Goal: Information Seeking & Learning: Learn about a topic

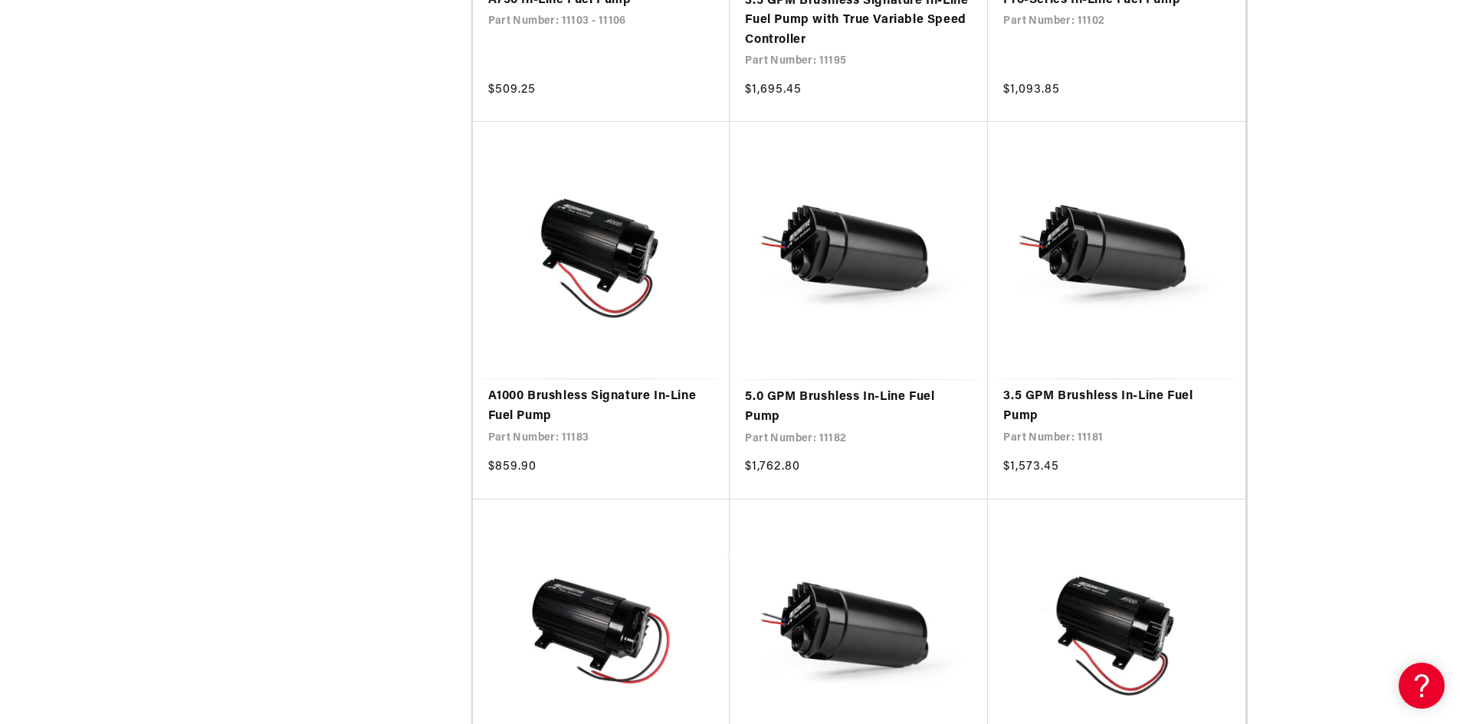
scroll to position [1532, 0]
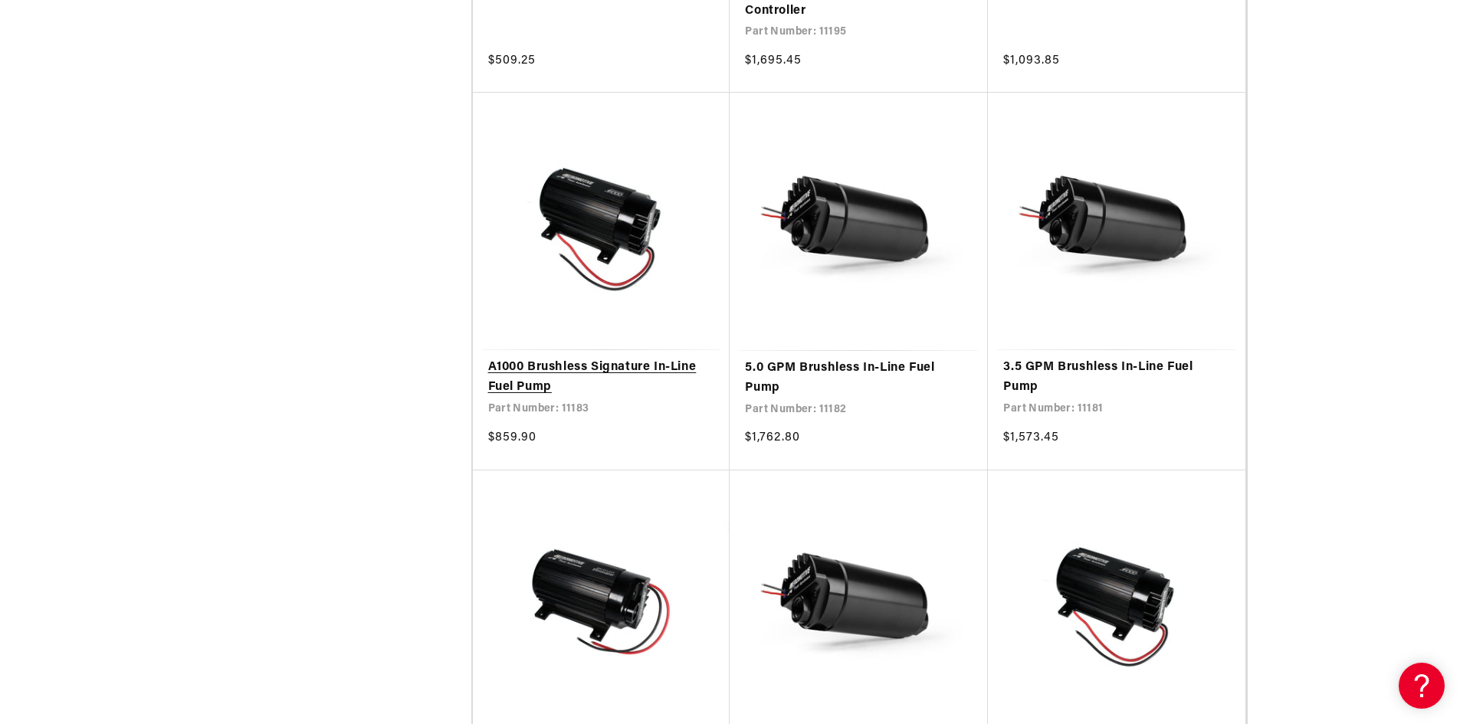
click at [594, 358] on link "A1000 Brushless Signature In-Line Fuel Pump" at bounding box center [601, 377] width 227 height 39
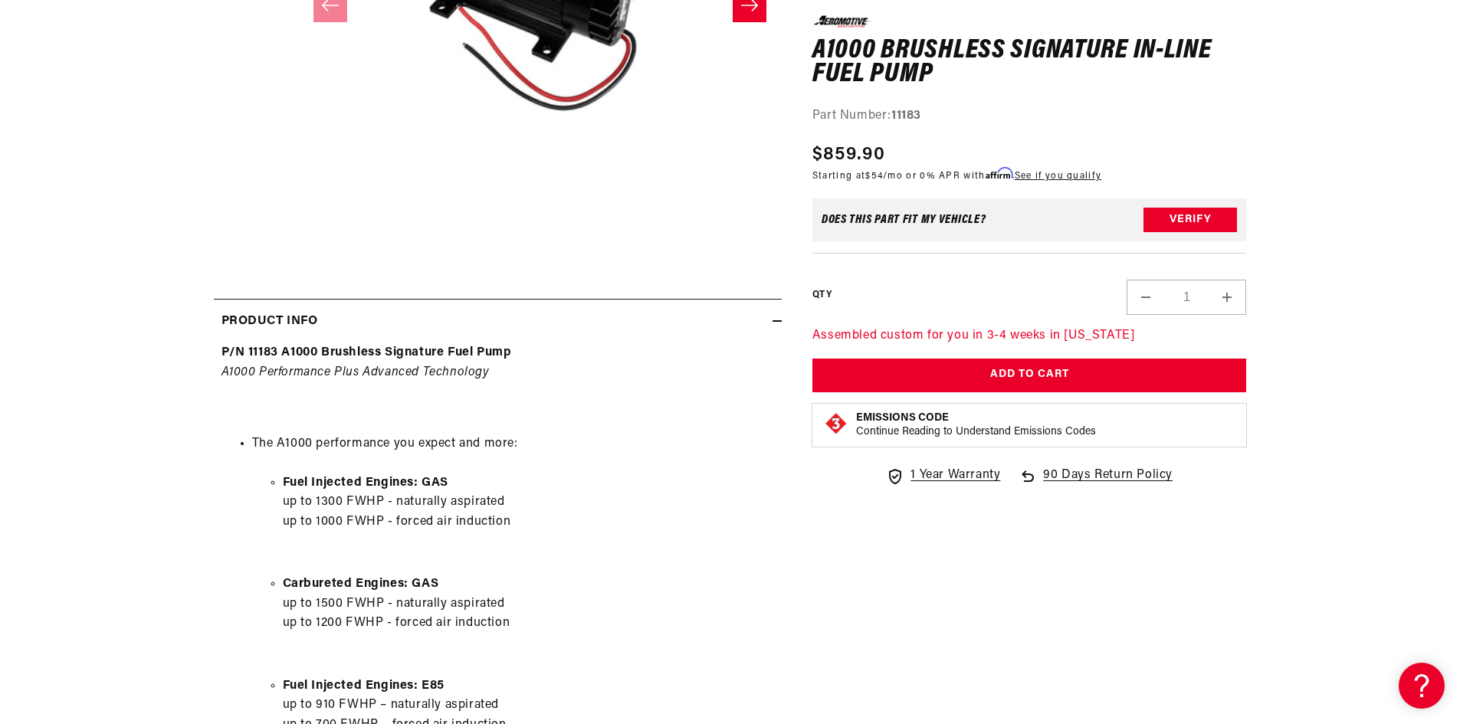
scroll to position [690, 0]
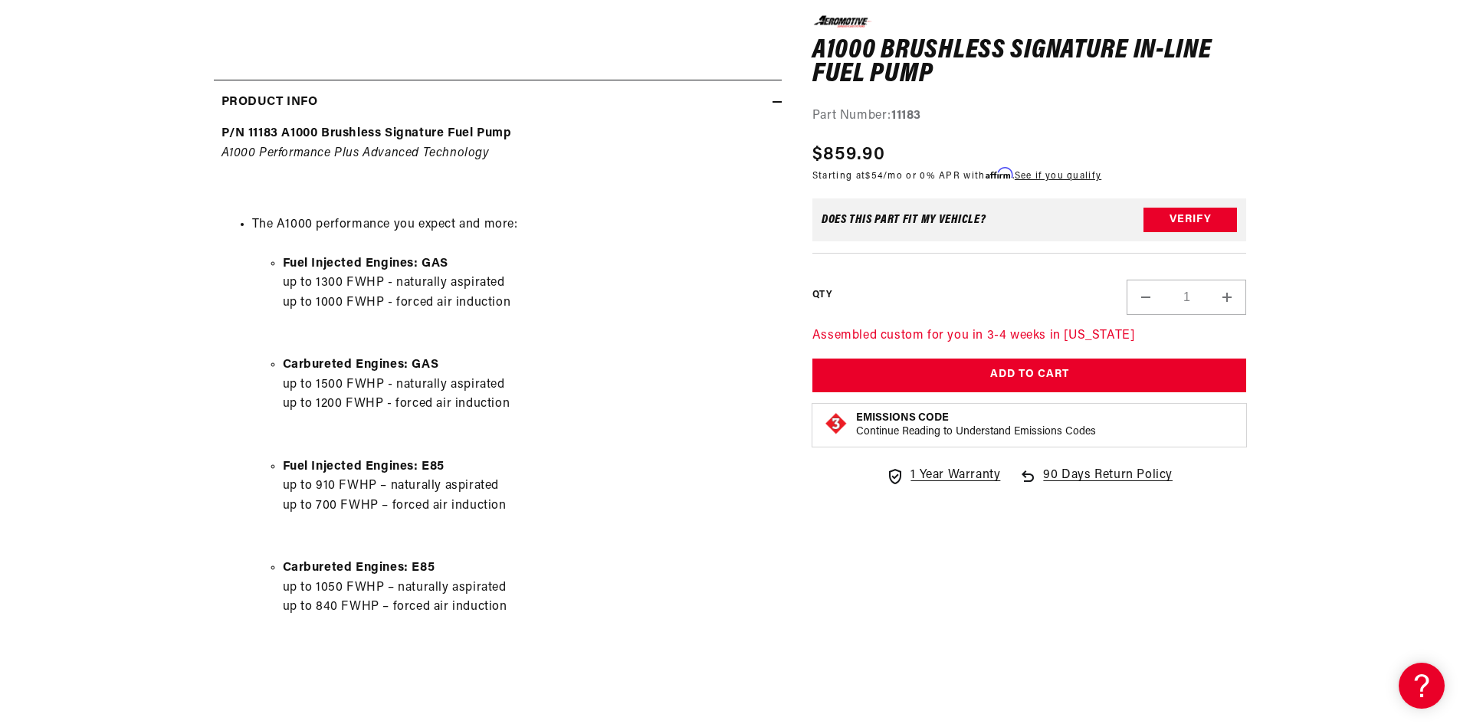
click at [162, 250] on section "0.0 star rating Write a review A1000 Brushless Signature In-Line Fuel Pump A100…" at bounding box center [730, 718] width 1460 height 2420
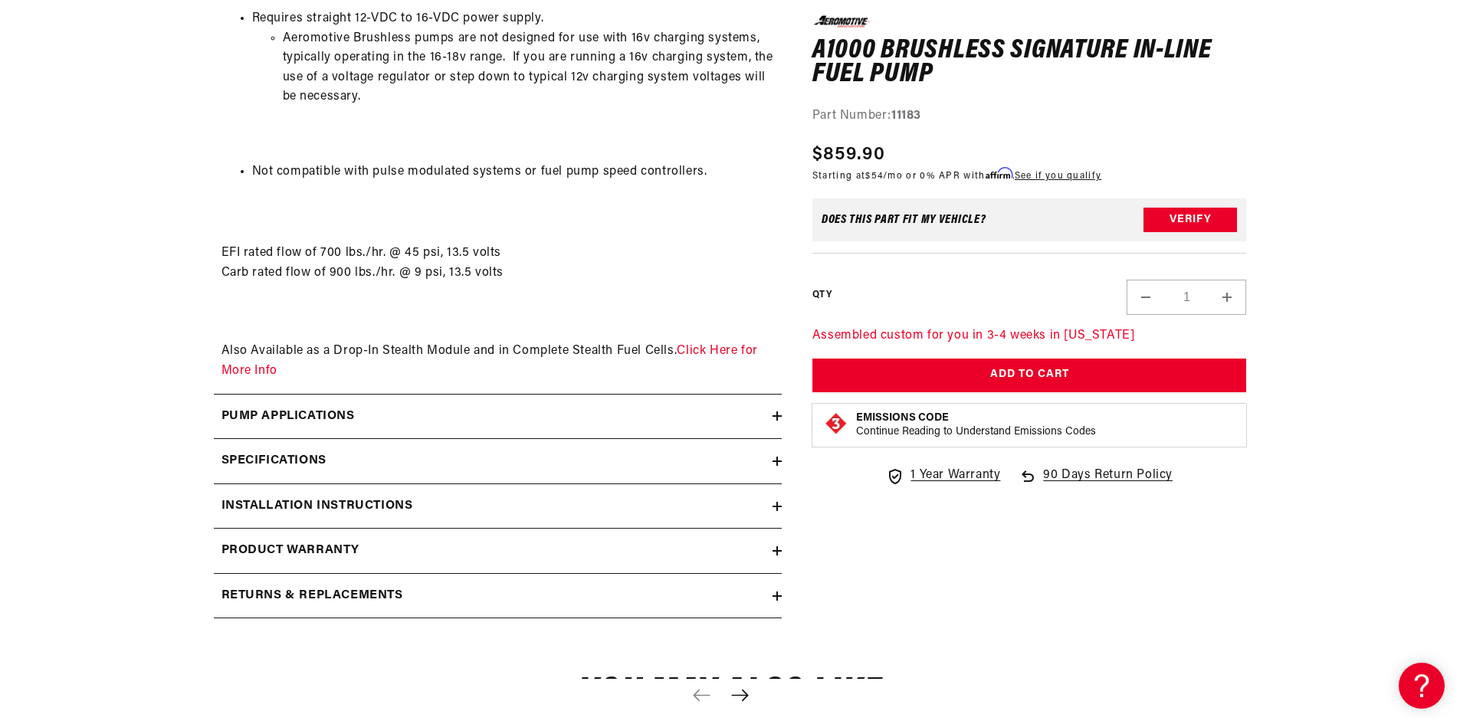
scroll to position [1992, 0]
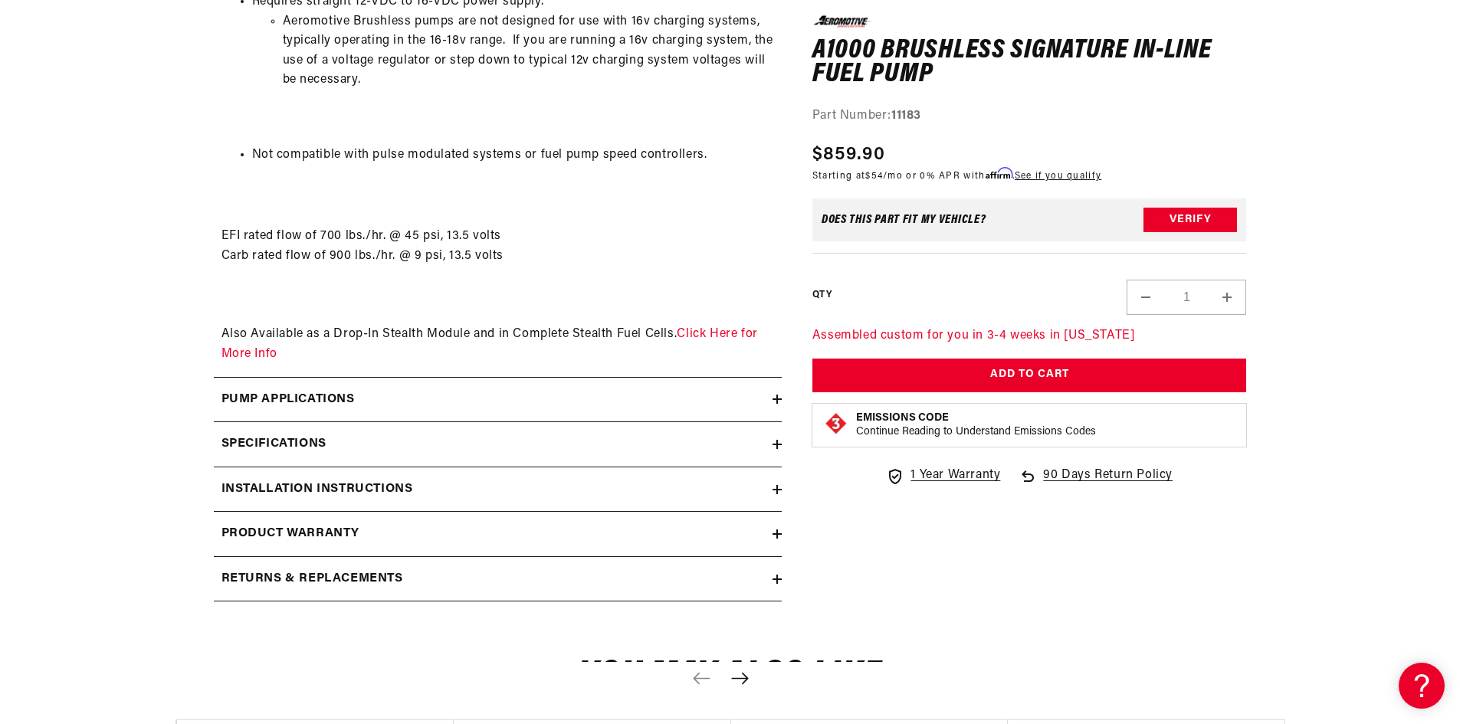
click at [343, 387] on summary "Pump Applications" at bounding box center [498, 400] width 568 height 44
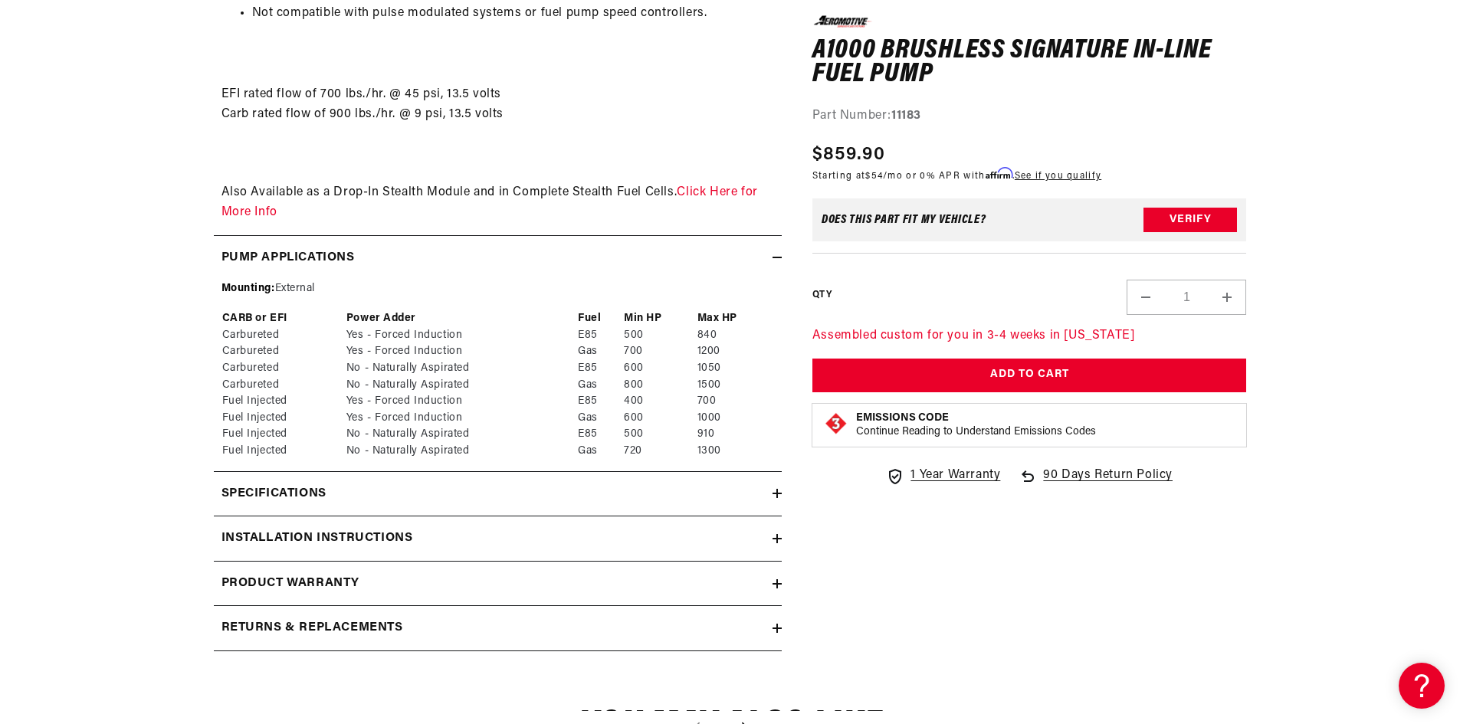
scroll to position [2145, 0]
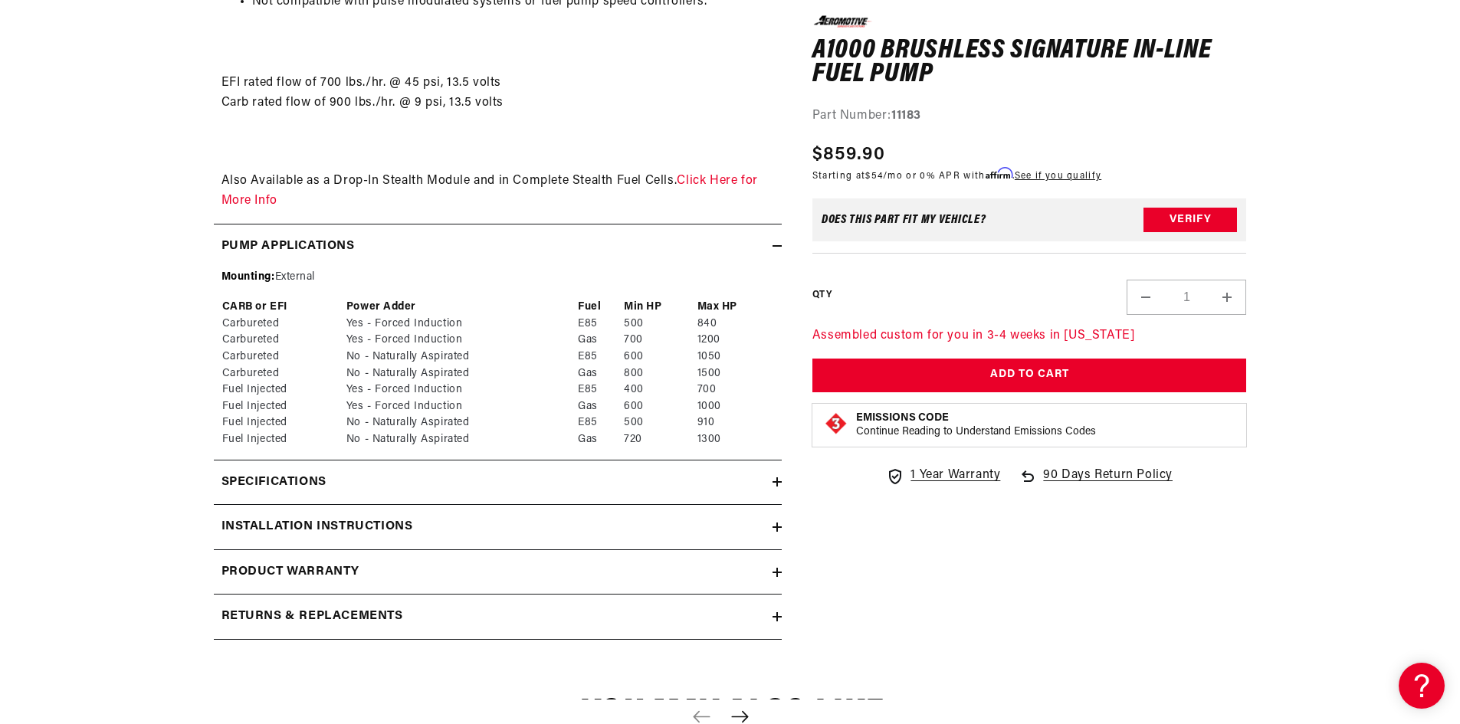
click at [313, 477] on h2 "Specifications" at bounding box center [273, 483] width 105 height 20
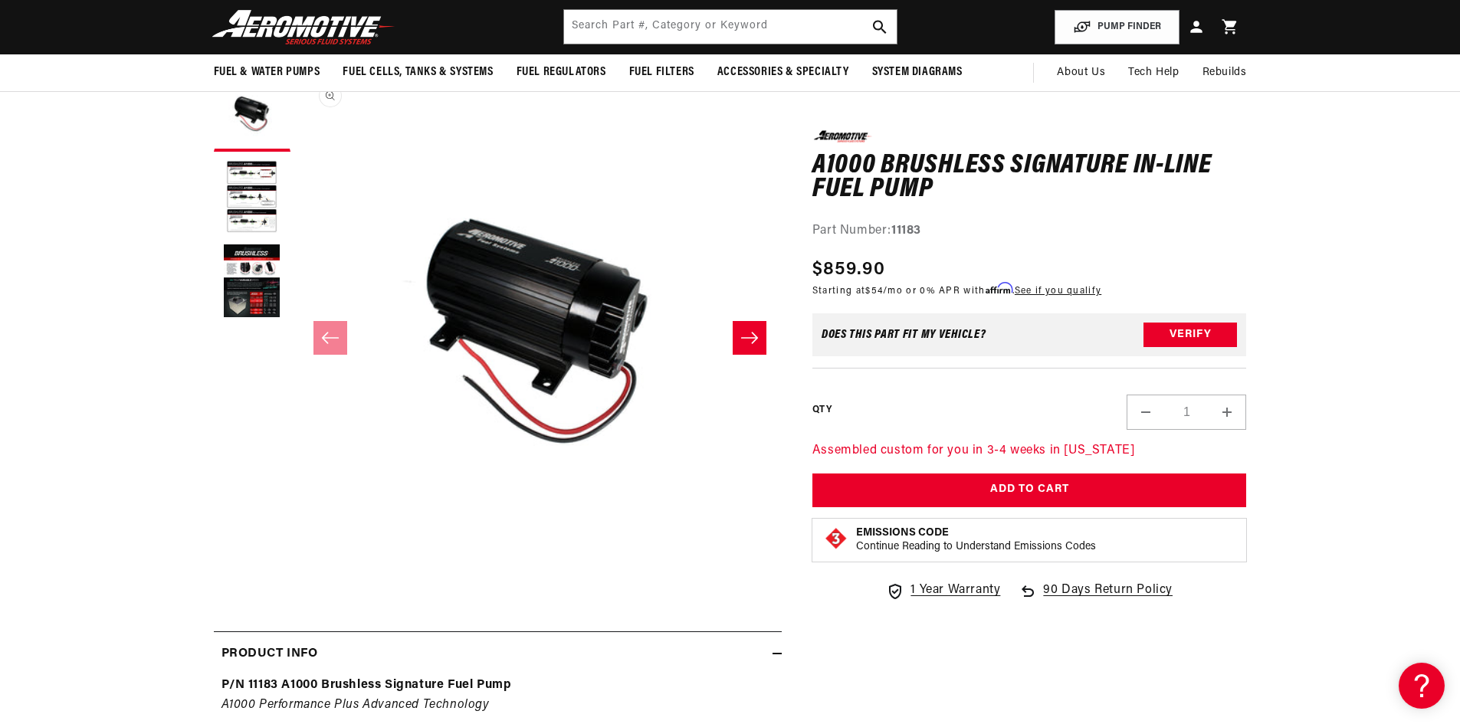
scroll to position [0, 0]
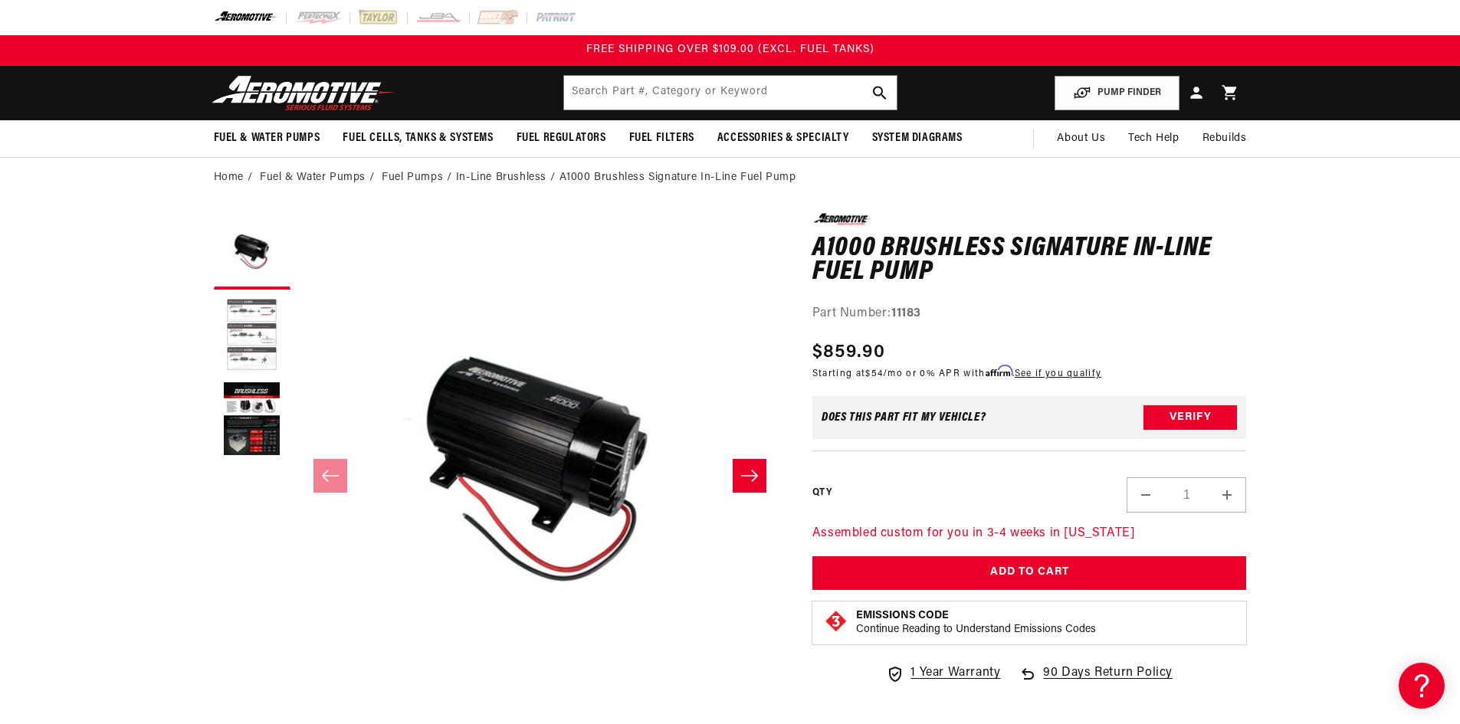
click at [251, 319] on button "Load image 2 in gallery view" at bounding box center [252, 335] width 77 height 77
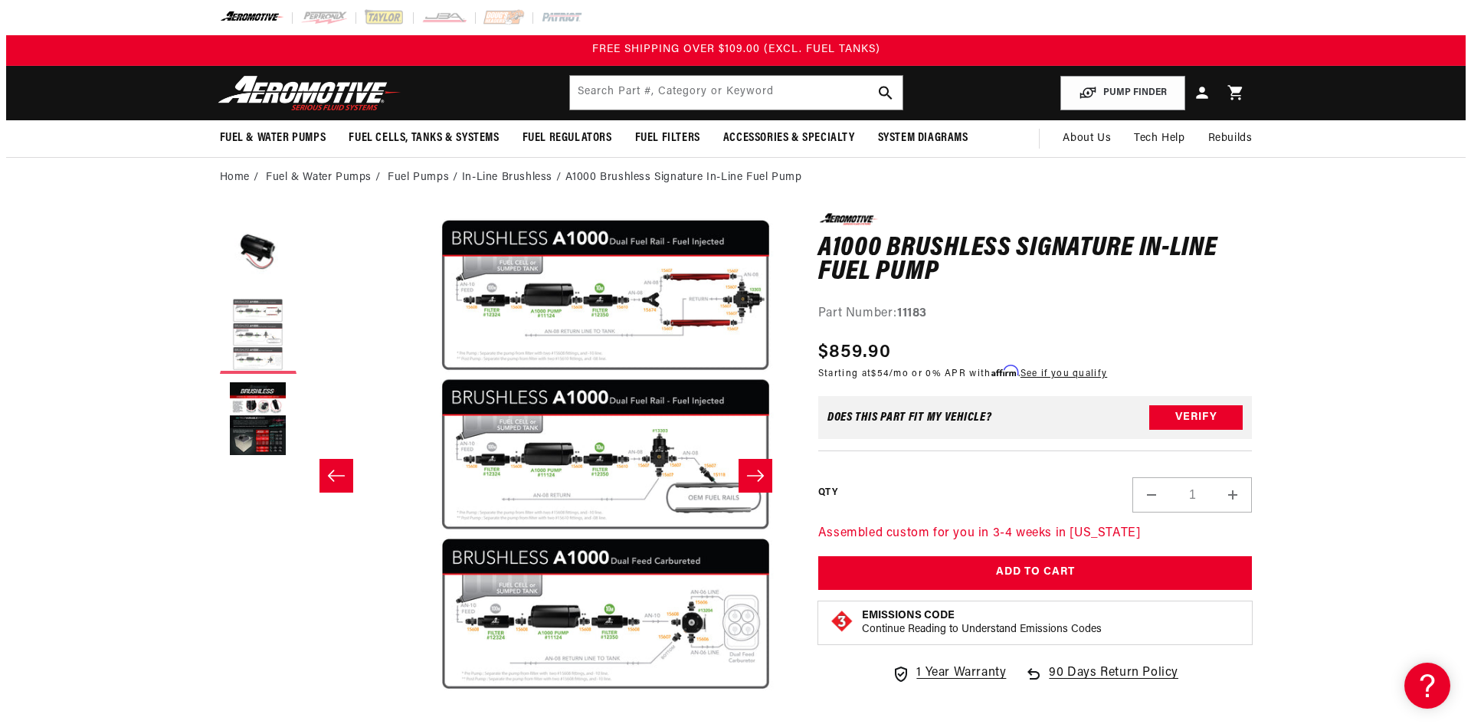
scroll to position [1, 483]
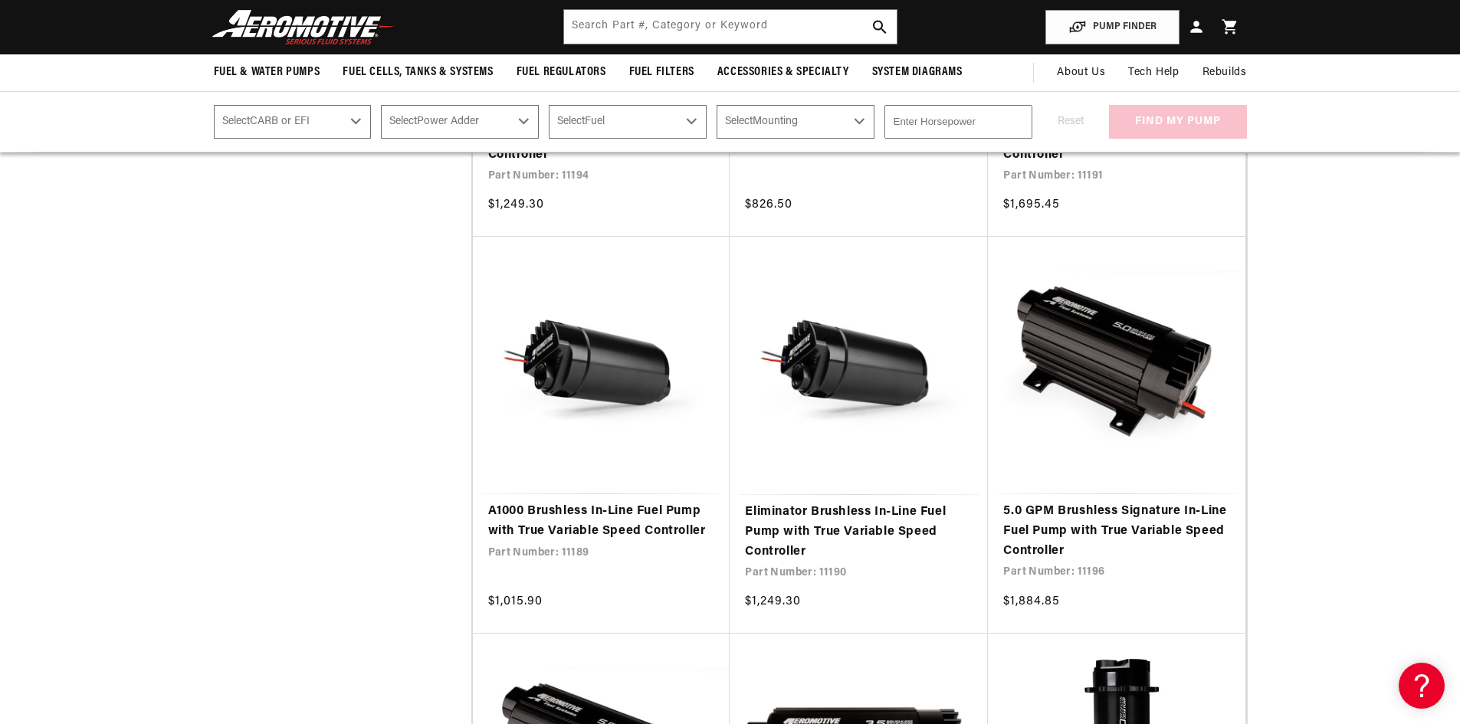
scroll to position [2528, 0]
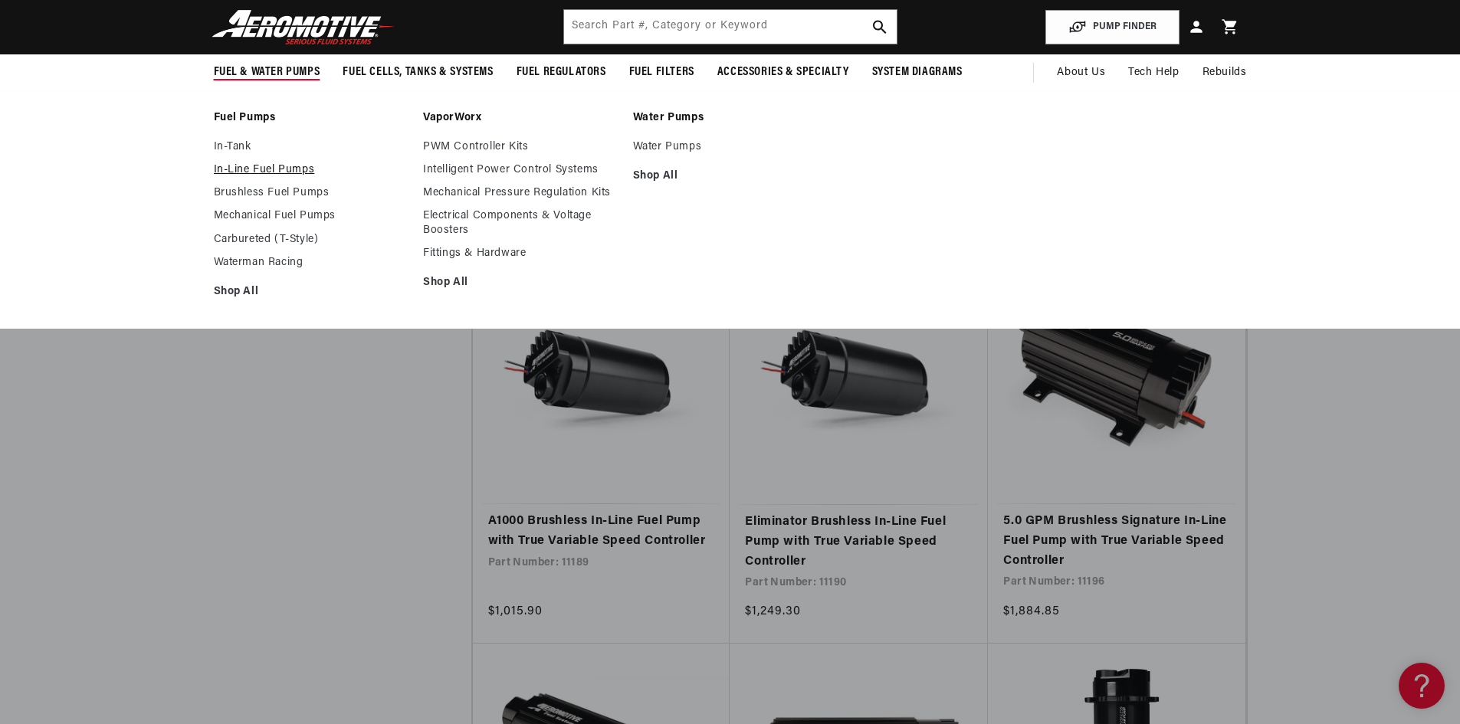
click at [292, 175] on link "In-Line Fuel Pumps" at bounding box center [311, 170] width 195 height 14
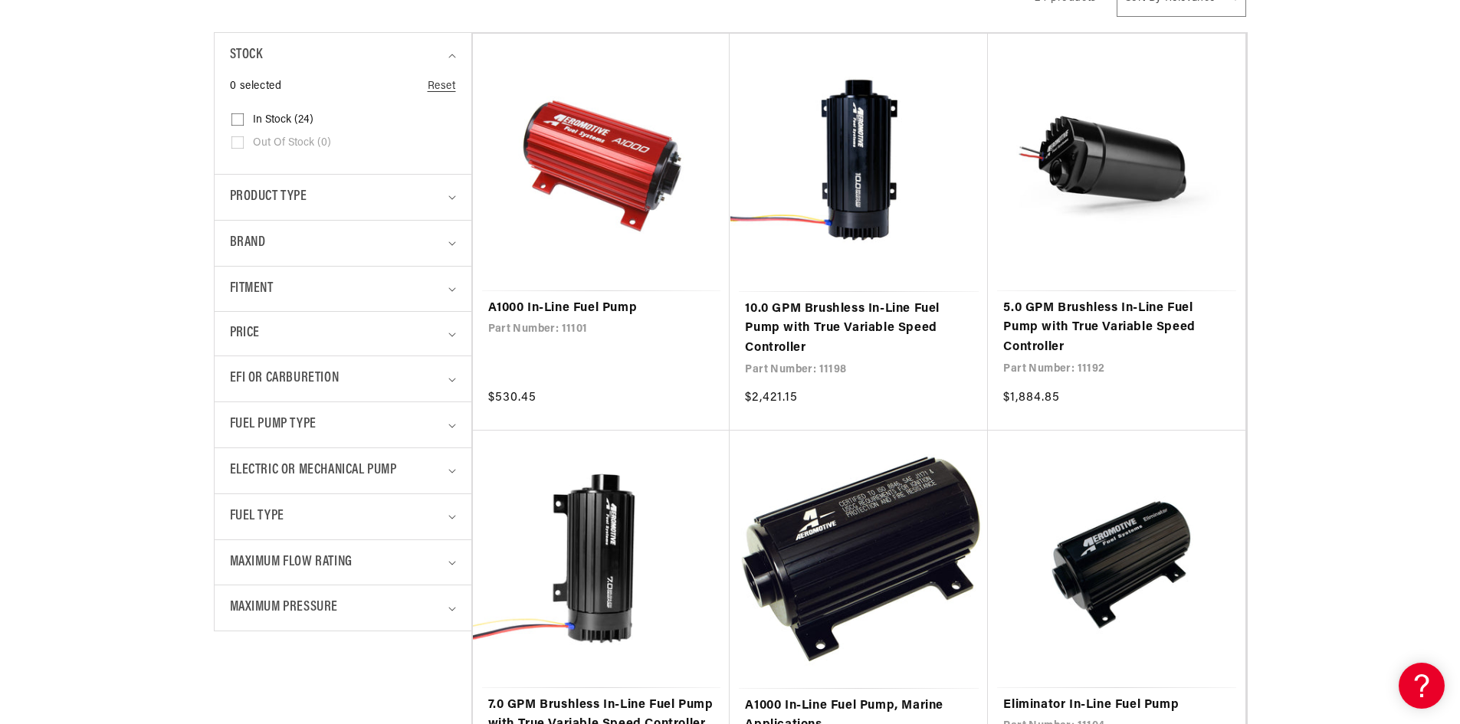
scroll to position [460, 0]
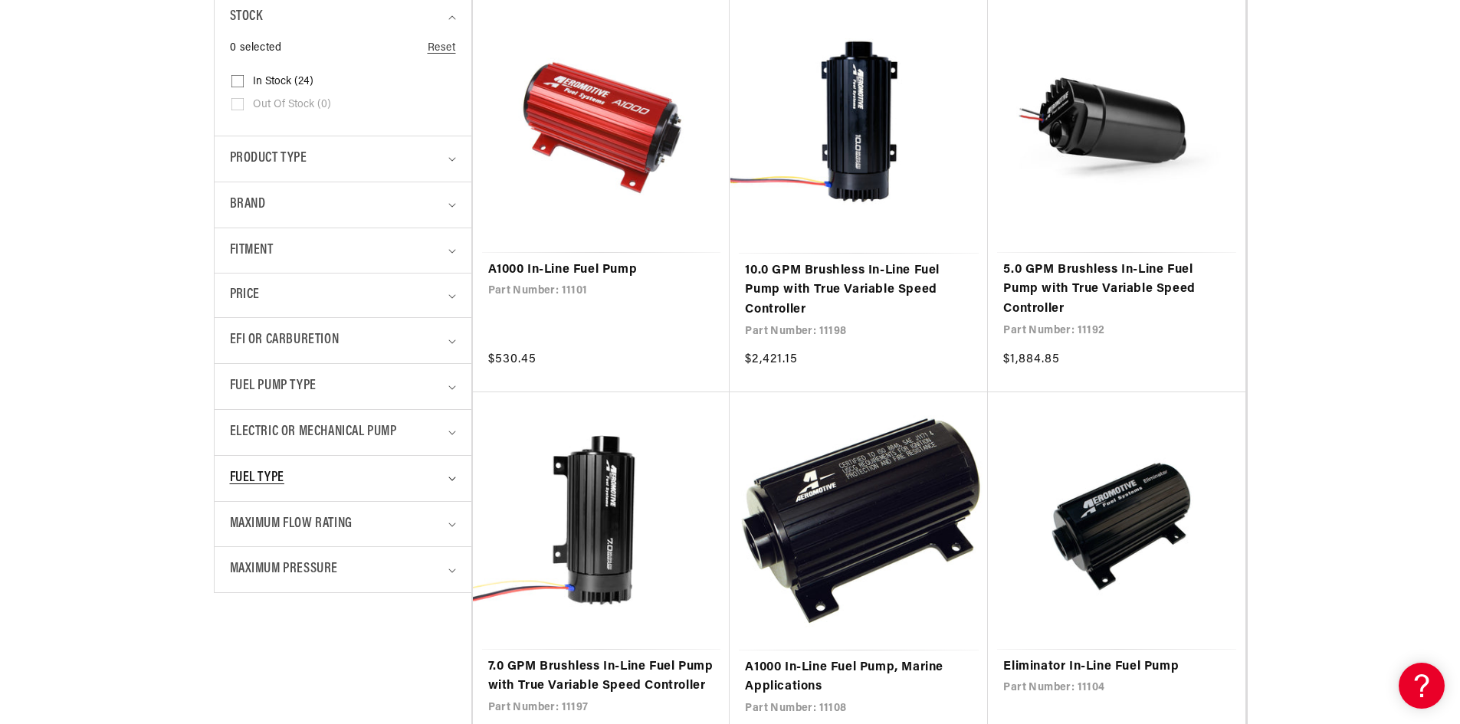
click at [380, 489] on div "Fuel Type" at bounding box center [336, 478] width 213 height 22
